Goal: Transaction & Acquisition: Purchase product/service

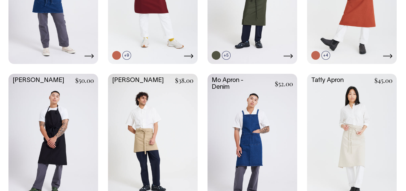
scroll to position [244, 0]
click at [354, 119] on link at bounding box center [352, 140] width 90 height 133
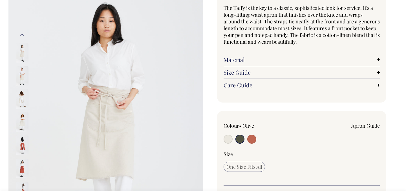
click at [227, 141] on input "radio" at bounding box center [228, 139] width 9 height 9
radio input "true"
radio input "false"
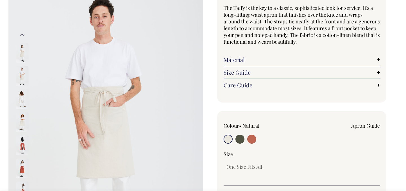
scroll to position [53, 0]
click at [250, 137] on input "radio" at bounding box center [251, 139] width 9 height 9
radio input "true"
select select "Rust"
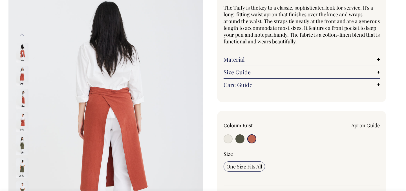
click at [20, 123] on img at bounding box center [22, 122] width 13 height 20
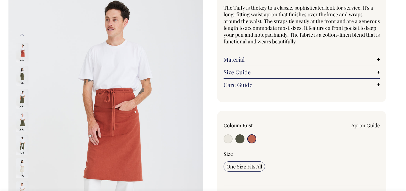
click at [22, 122] on img at bounding box center [22, 122] width 13 height 20
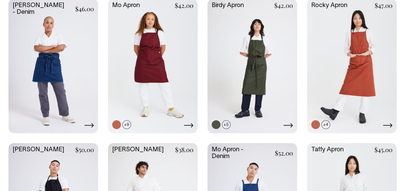
scroll to position [175, 0]
